Goal: Information Seeking & Learning: Learn about a topic

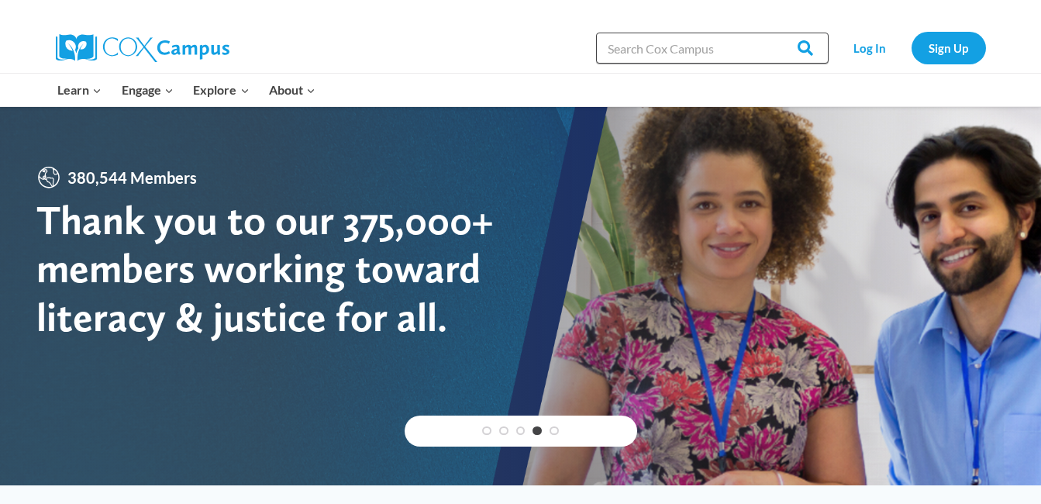
click at [660, 46] on input "Search in [URL][DOMAIN_NAME]" at bounding box center [712, 48] width 232 height 31
type input "puretone hearing screening"
click at [768, 33] on input "Search" at bounding box center [798, 48] width 60 height 31
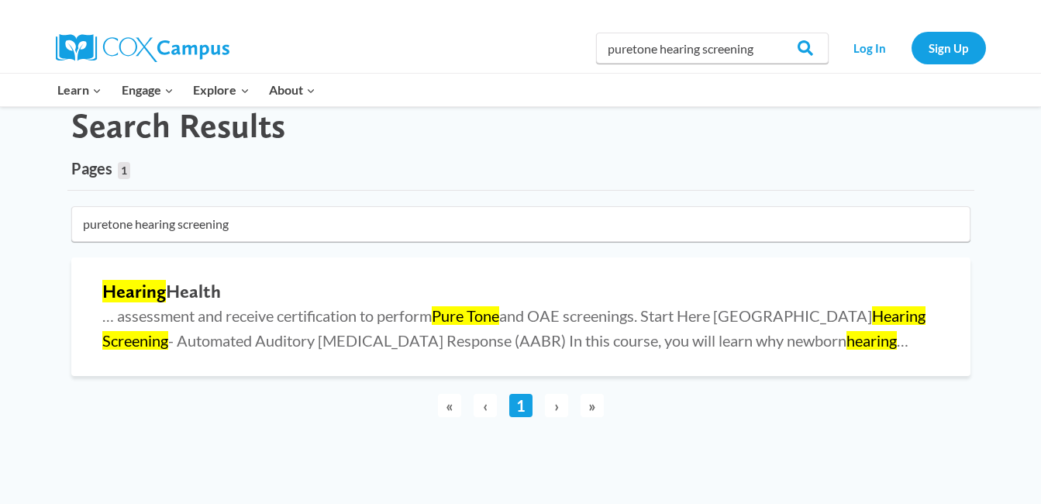
scroll to position [52, 0]
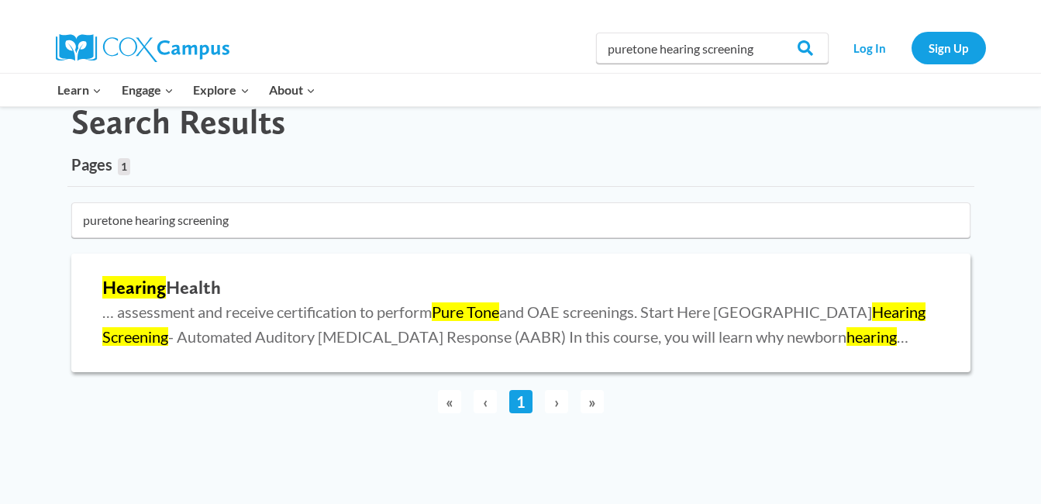
click at [207, 284] on h2 "Hearing Health" at bounding box center [520, 288] width 837 height 22
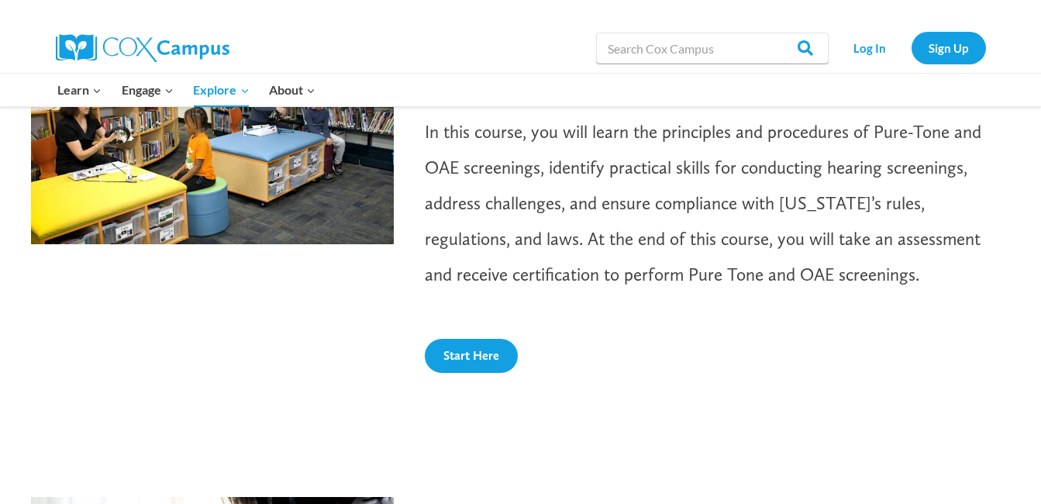
scroll to position [938, 0]
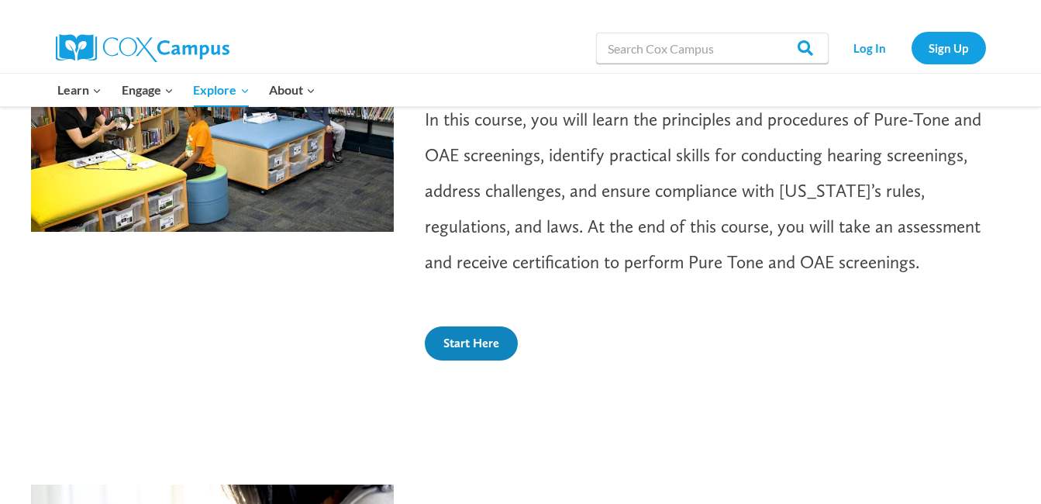
click at [495, 330] on link "Start Here" at bounding box center [471, 343] width 93 height 34
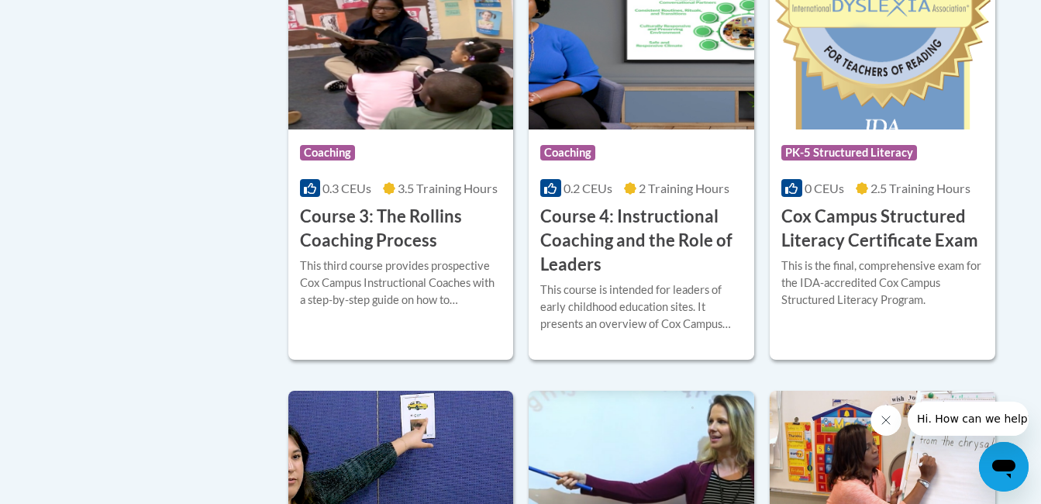
scroll to position [1731, 0]
